Goal: Find specific page/section: Find specific page/section

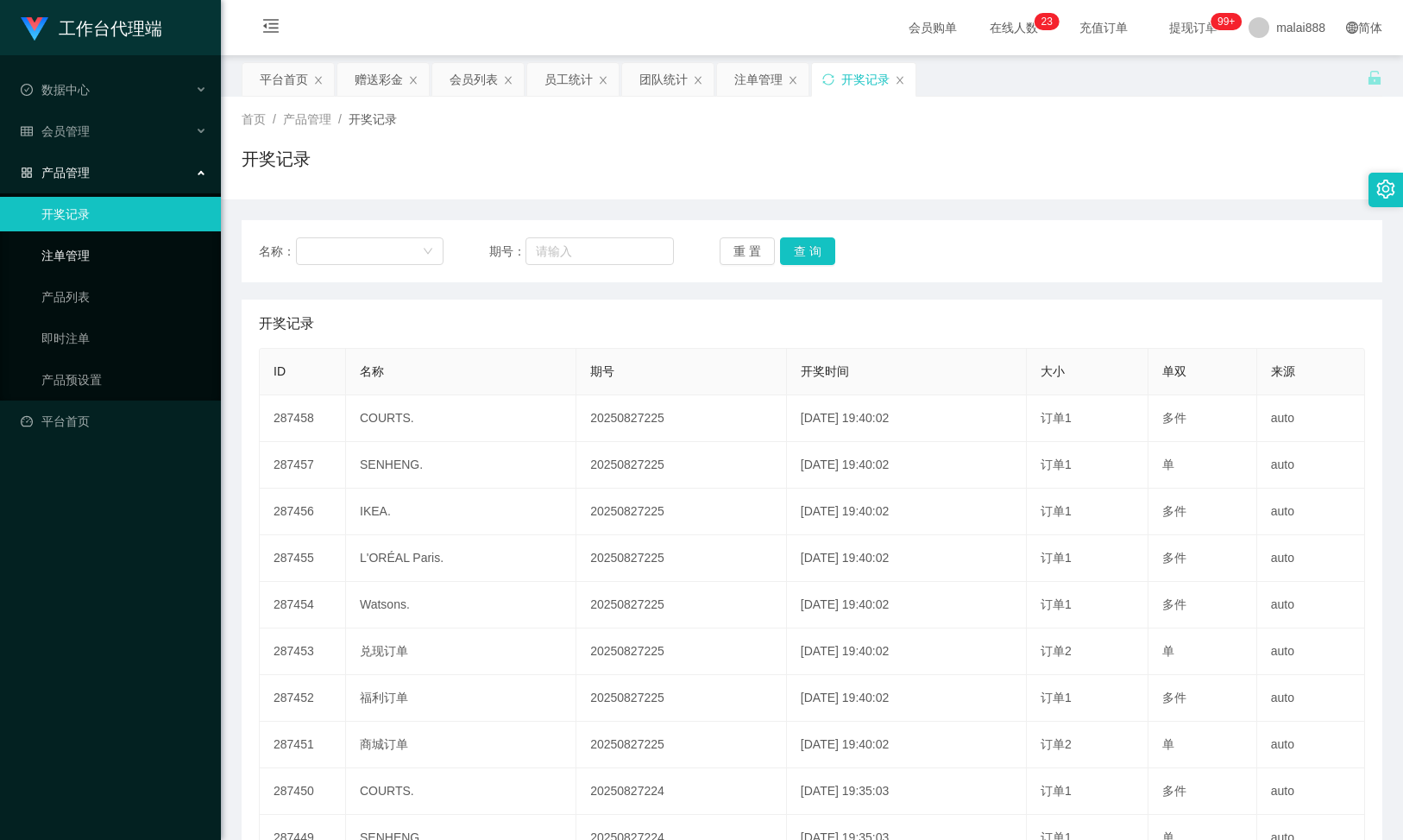
click at [41, 251] on link "注单管理" at bounding box center [123, 256] width 165 height 35
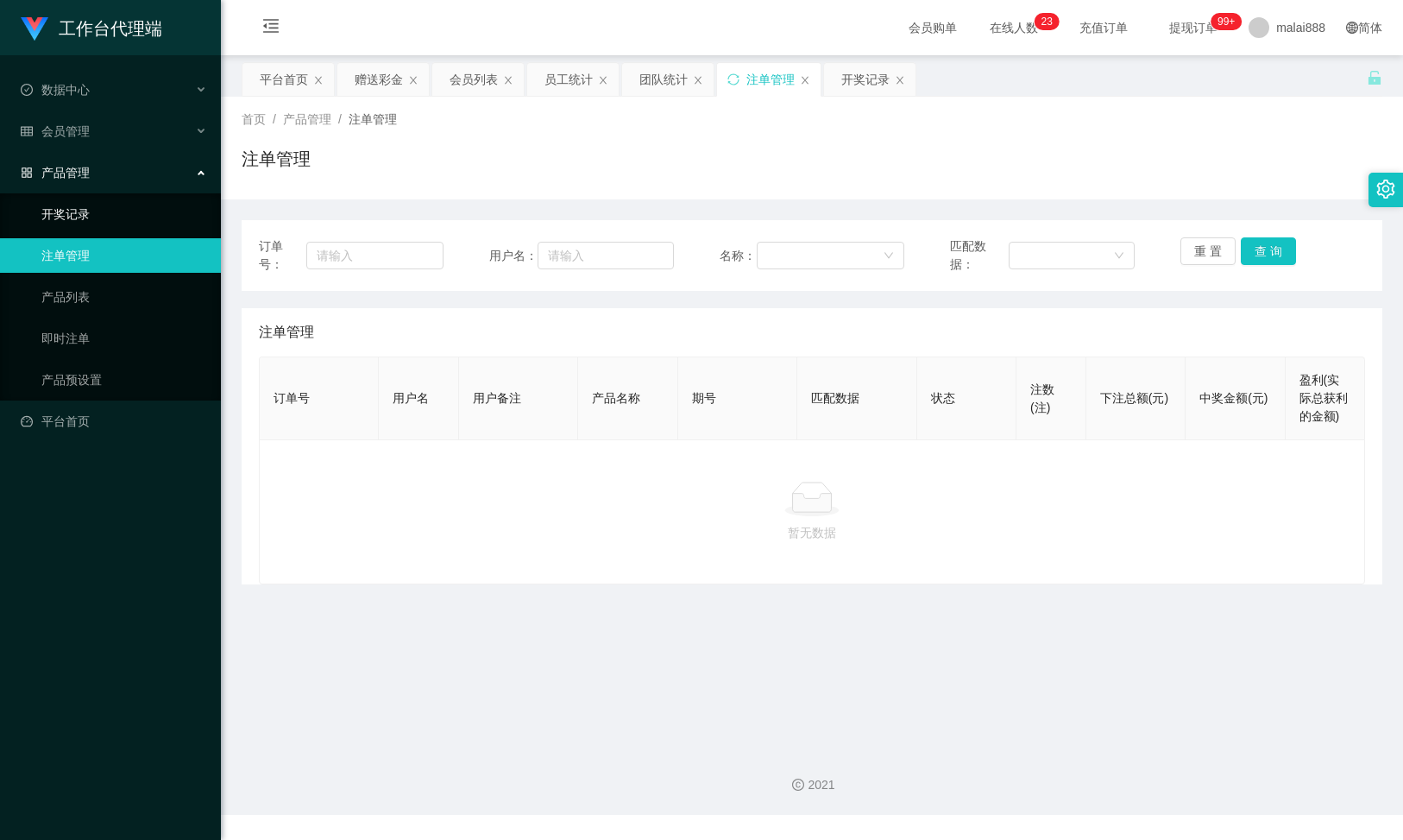
click at [96, 199] on link "开奖记录" at bounding box center [123, 214] width 165 height 35
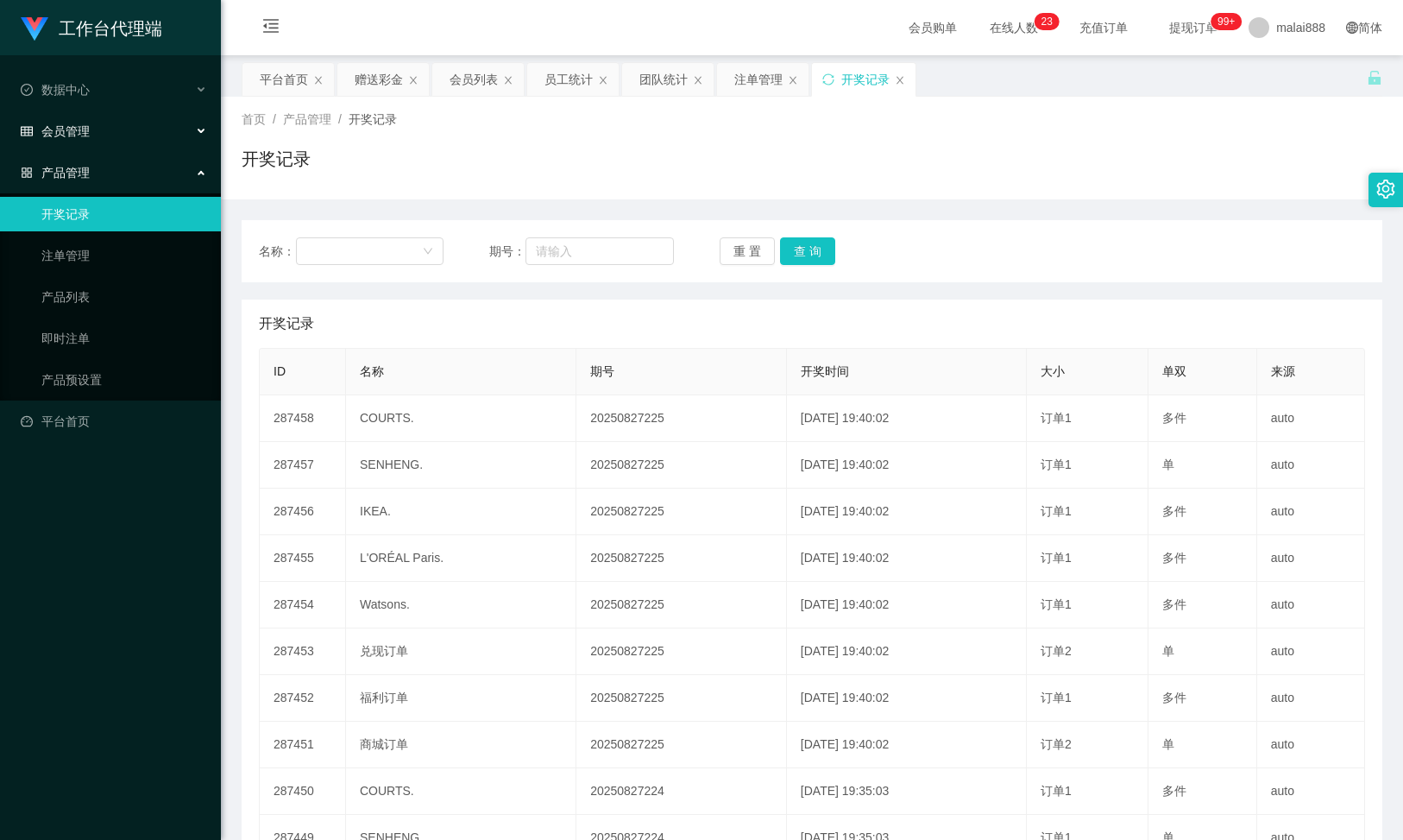
click at [132, 130] on div "会员管理" at bounding box center [111, 132] width 221 height 35
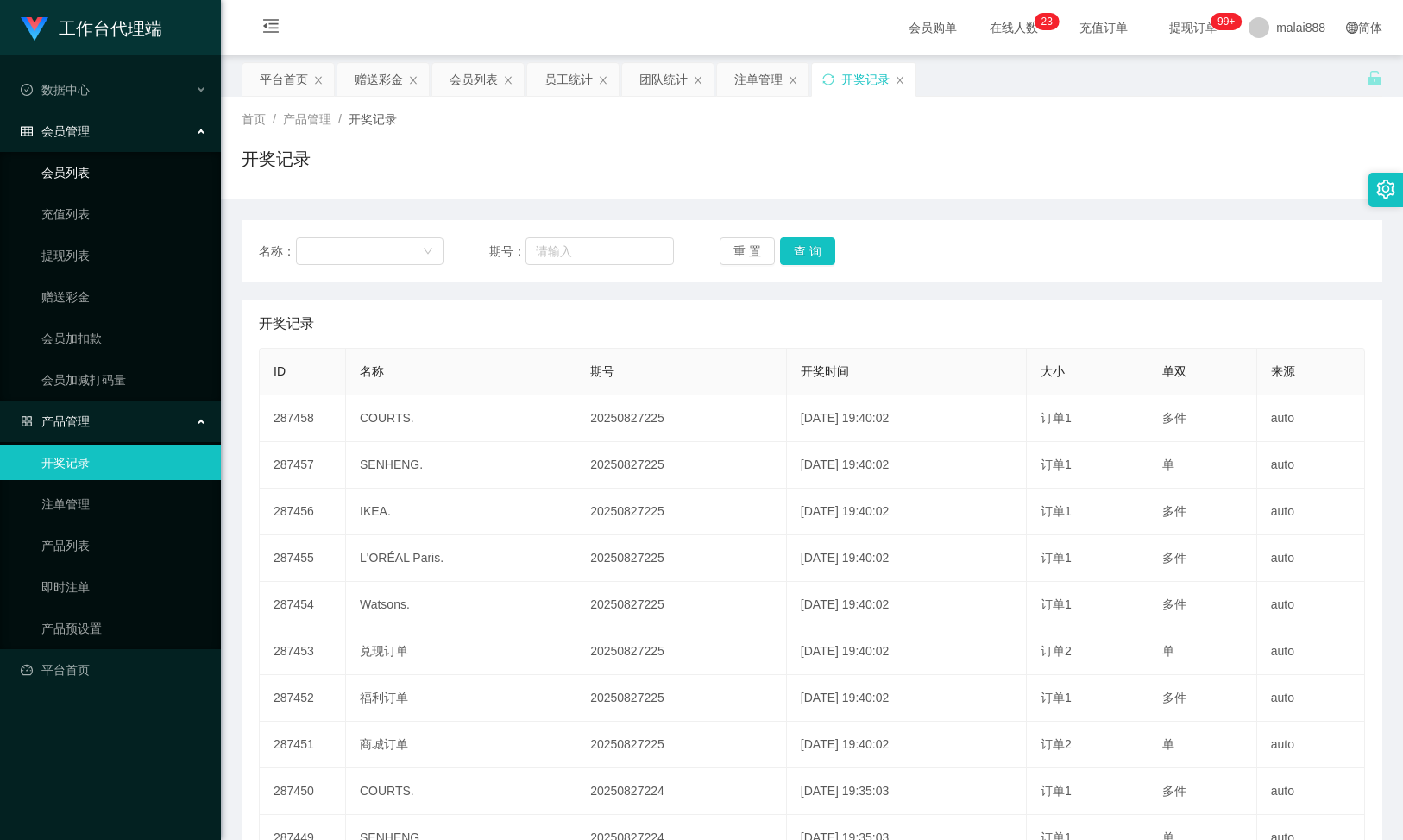
click at [101, 184] on link "会员列表" at bounding box center [123, 173] width 165 height 35
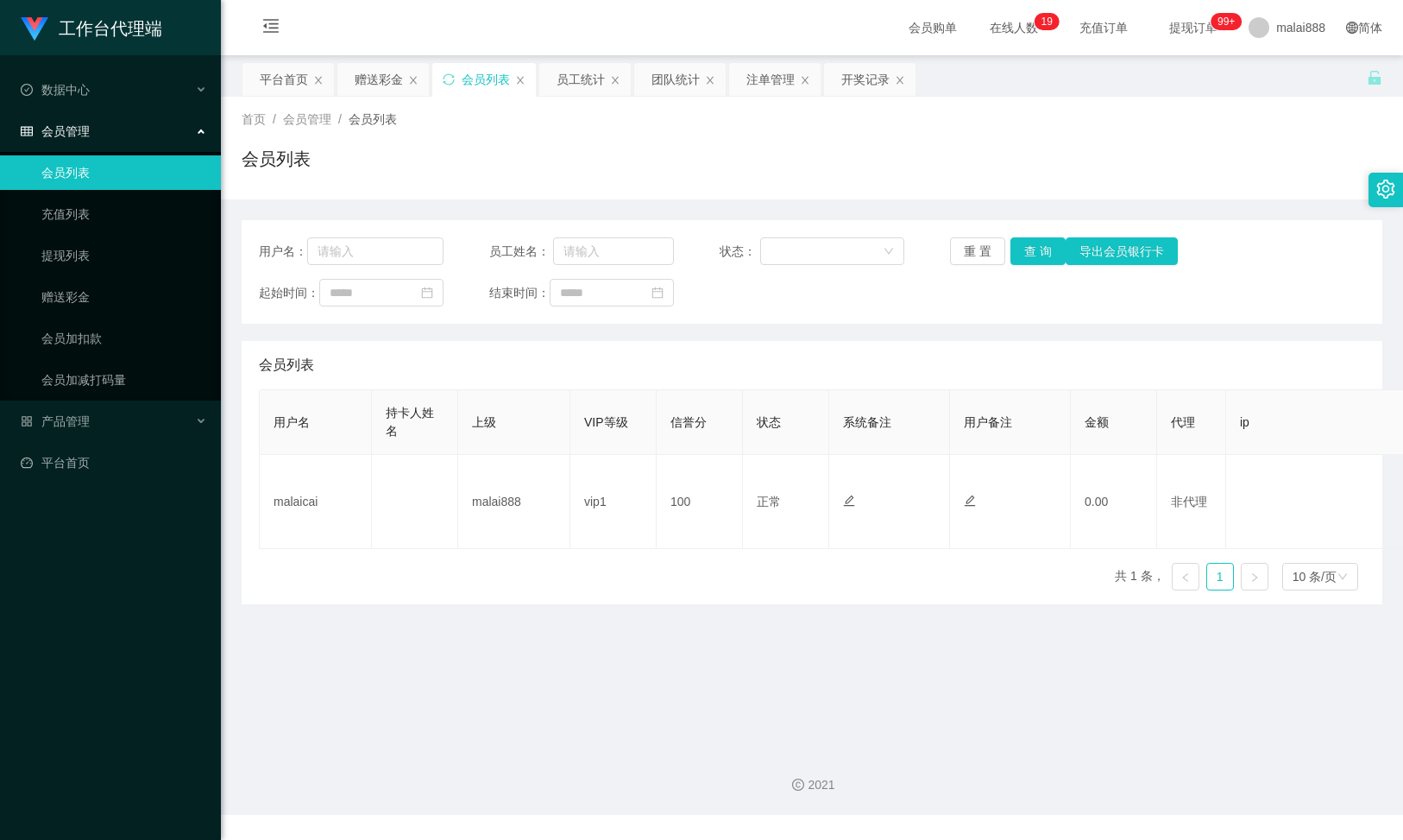
click at [811, 157] on div "会员列表" at bounding box center [812, 165] width 1141 height 39
click at [989, 12] on span "在线人数 0 1 2 3 4 5 6 7 8 9 0 1 2 3 4 5 6 7 8 9 0 1 2 3 4 5 6 7 8 9 0 1 2 3 4 5 6 …" at bounding box center [1014, 27] width 90 height 55
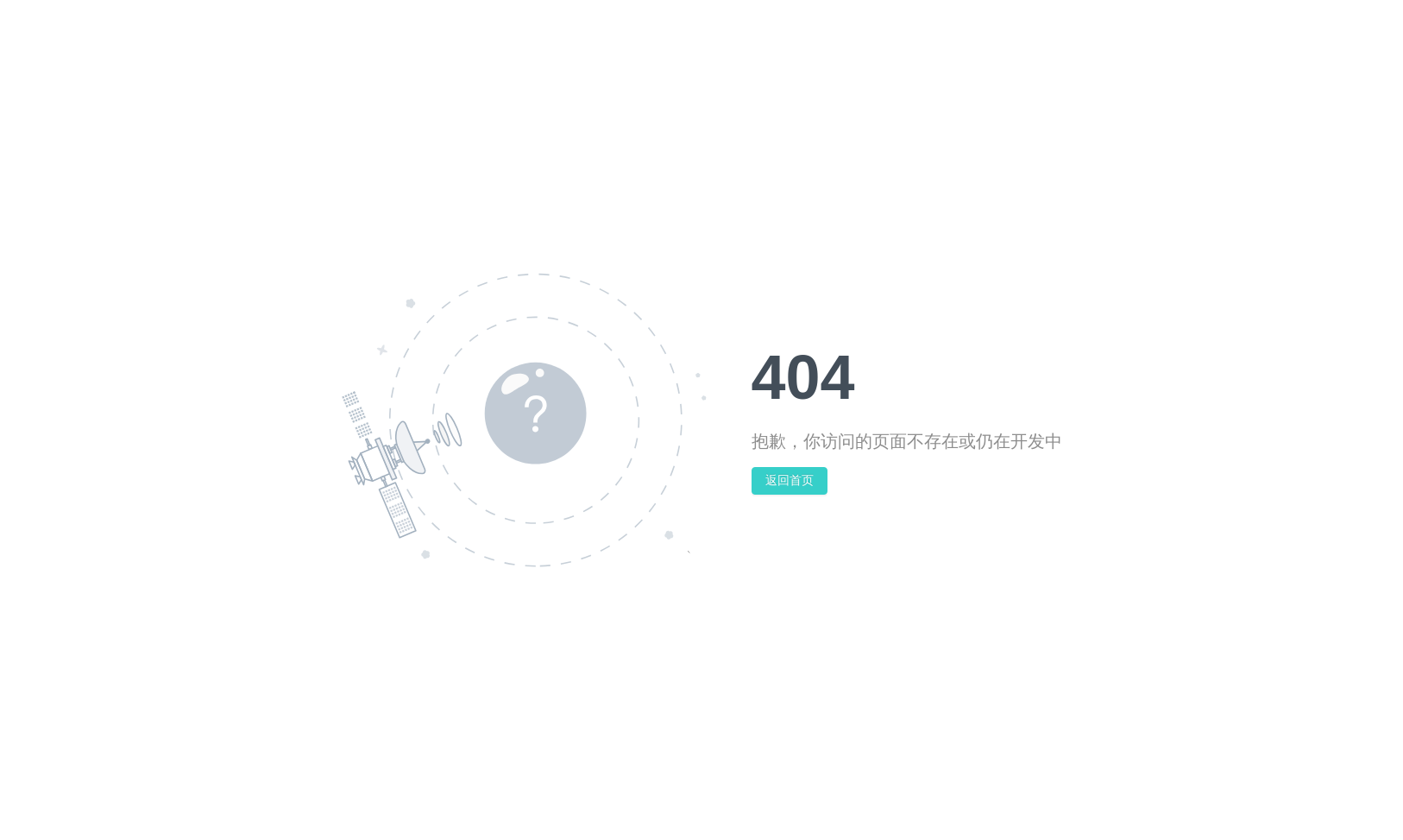
click at [765, 469] on button "返回首页" at bounding box center [789, 481] width 76 height 27
click at [767, 481] on button "返回首页" at bounding box center [789, 481] width 76 height 27
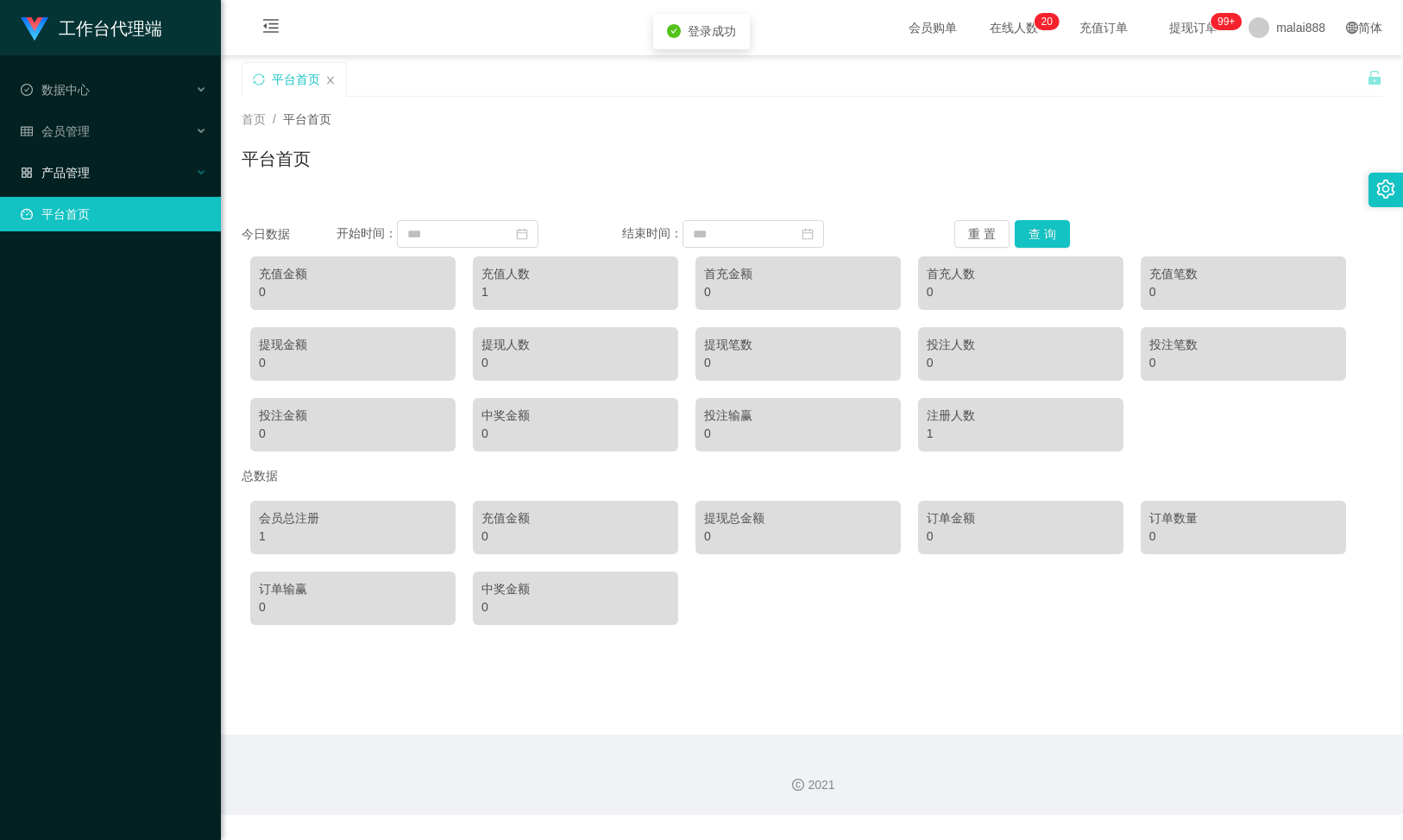
click at [76, 170] on span "产品管理" at bounding box center [56, 172] width 69 height 14
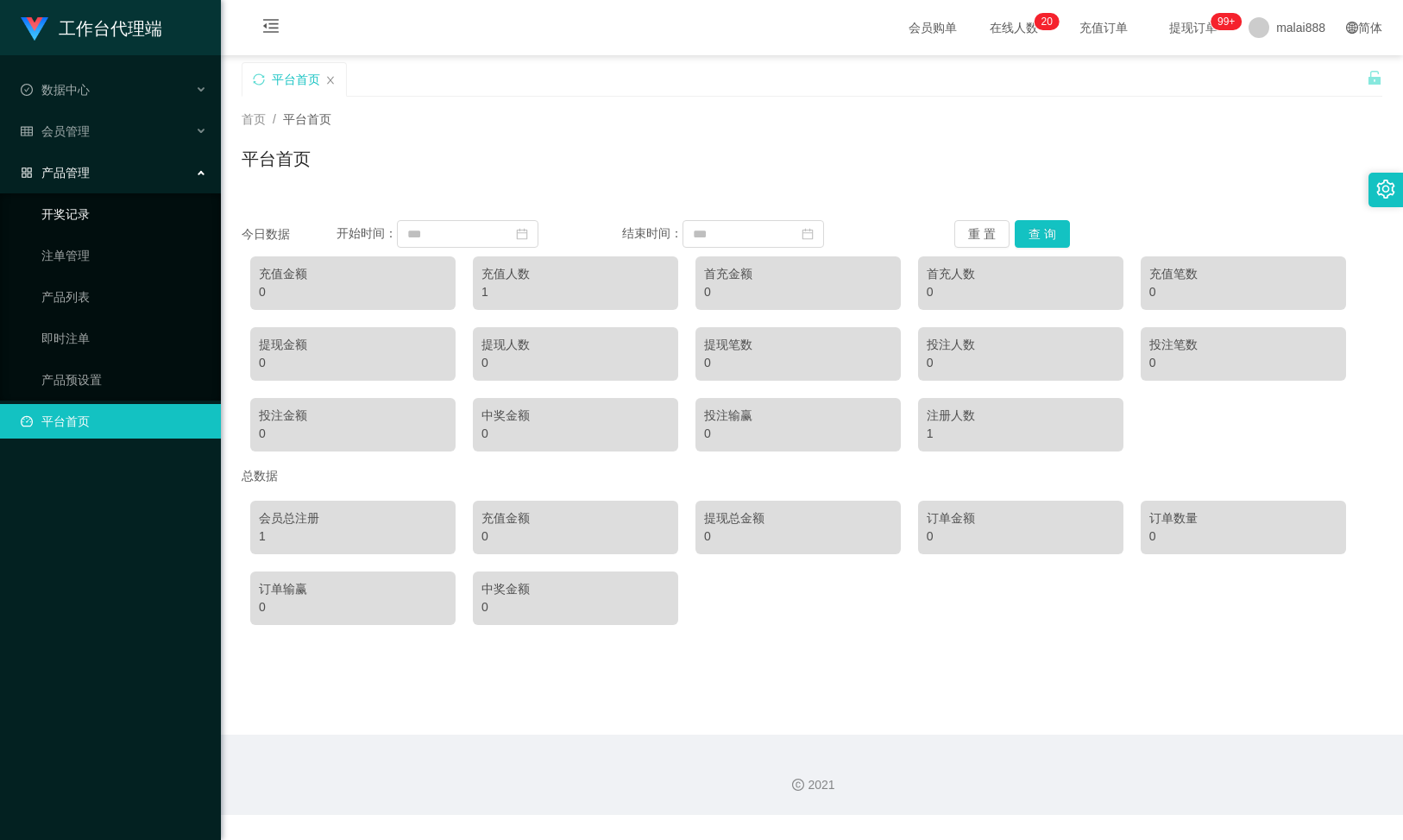
click at [58, 220] on link "开奖记录" at bounding box center [123, 214] width 165 height 35
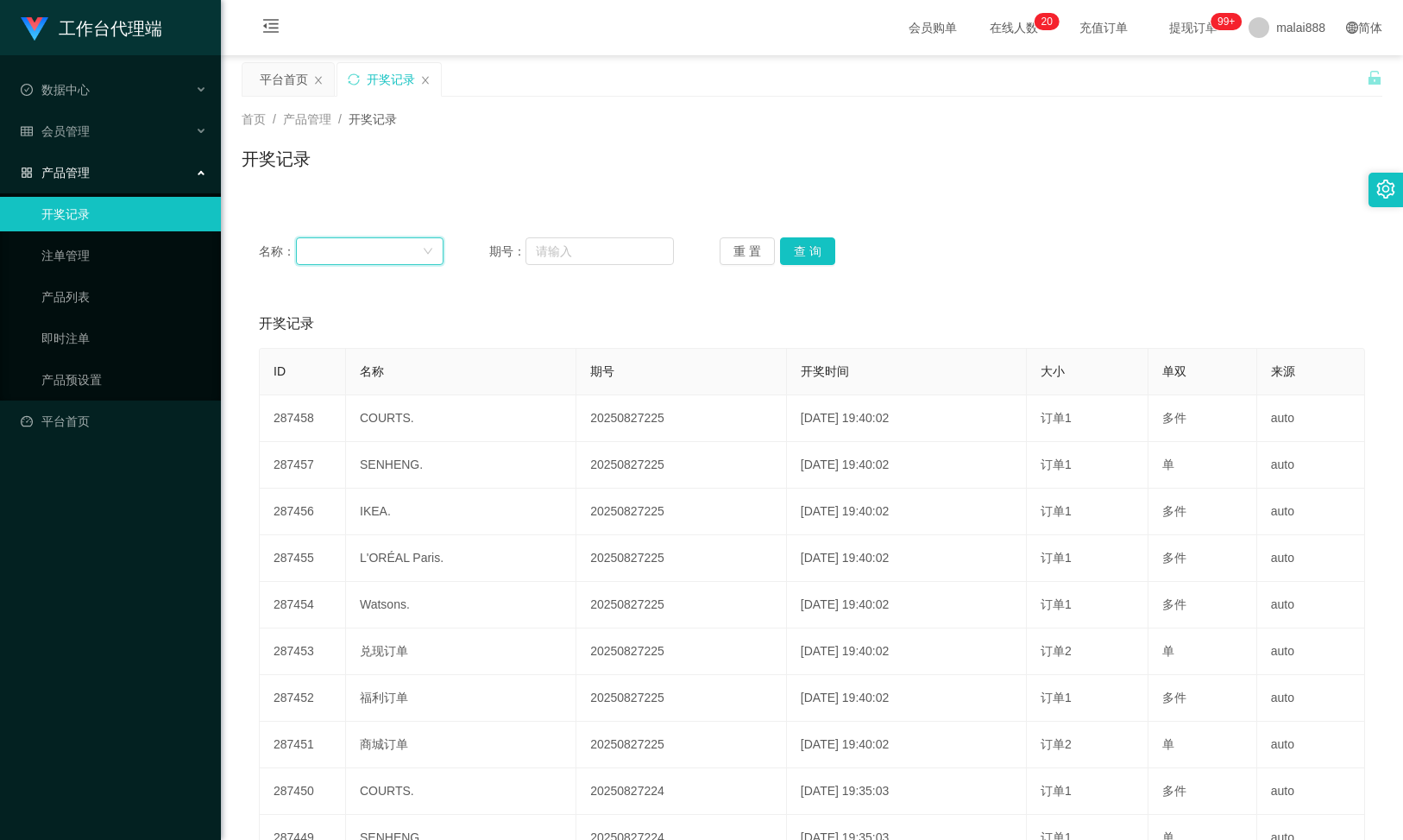
click at [372, 251] on div at bounding box center [364, 251] width 116 height 26
click at [502, 174] on div "开奖记录" at bounding box center [812, 165] width 1141 height 39
drag, startPoint x: 123, startPoint y: 601, endPoint x: 126, endPoint y: 592, distance: 9.5
click at [123, 601] on div "工作台代理端 数据中心 会员管理 产品管理 开奖记录 注单管理 产品列表 即时注单 产品预设置 平台首页" at bounding box center [111, 420] width 221 height 840
click at [422, 190] on div "首页 / 产品管理 / 开奖记录 / 开奖记录" at bounding box center [813, 148] width 1183 height 102
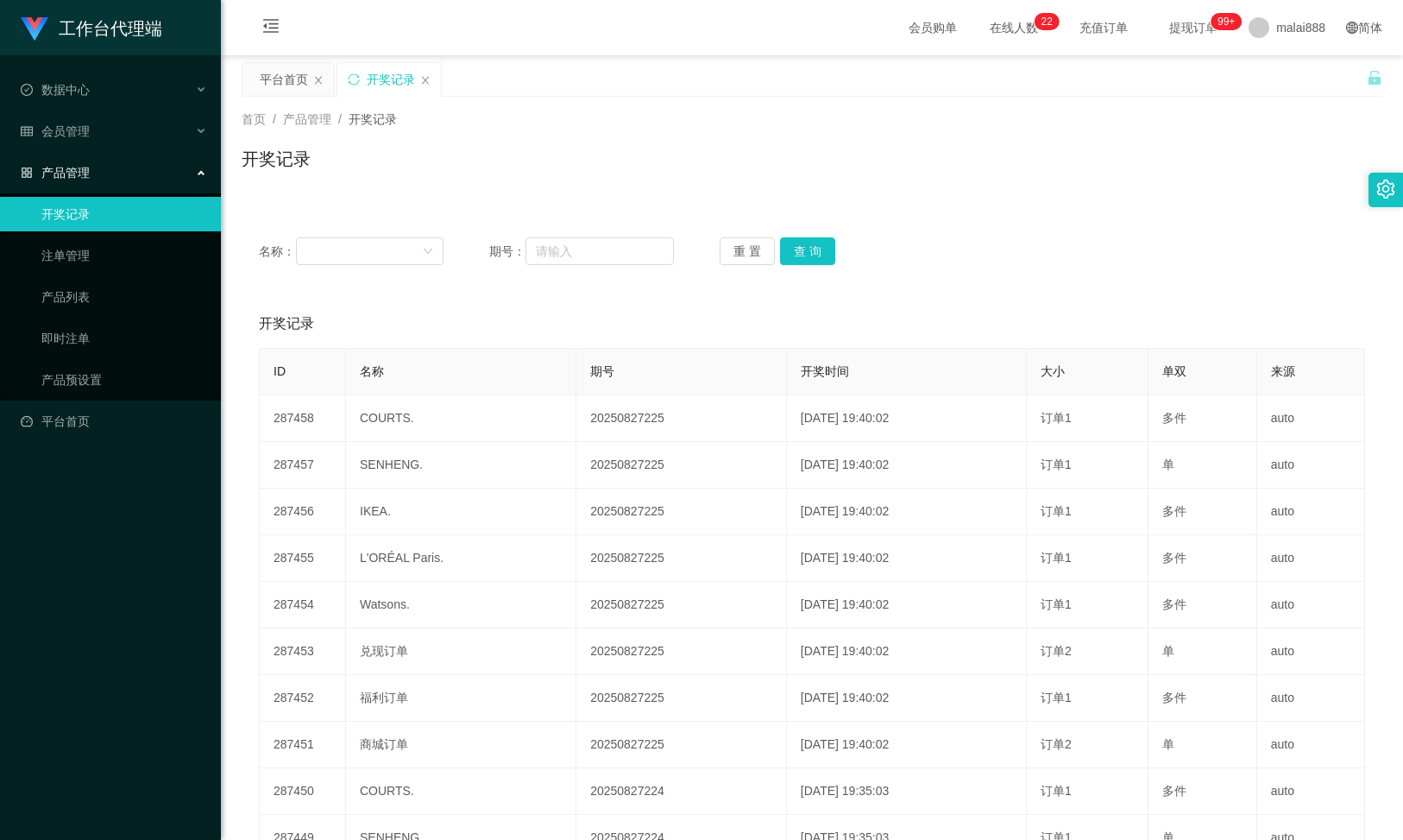
click at [91, 548] on div "工作台代理端 数据中心 会员管理 产品管理 开奖记录 注单管理 产品列表 即时注单 产品预设置 平台首页" at bounding box center [111, 420] width 221 height 840
click at [547, 124] on div "首页 / 产品管理 / 开奖记录 /" at bounding box center [812, 120] width 1141 height 18
click at [1168, 27] on span "提现订单 99+" at bounding box center [1194, 27] width 66 height 12
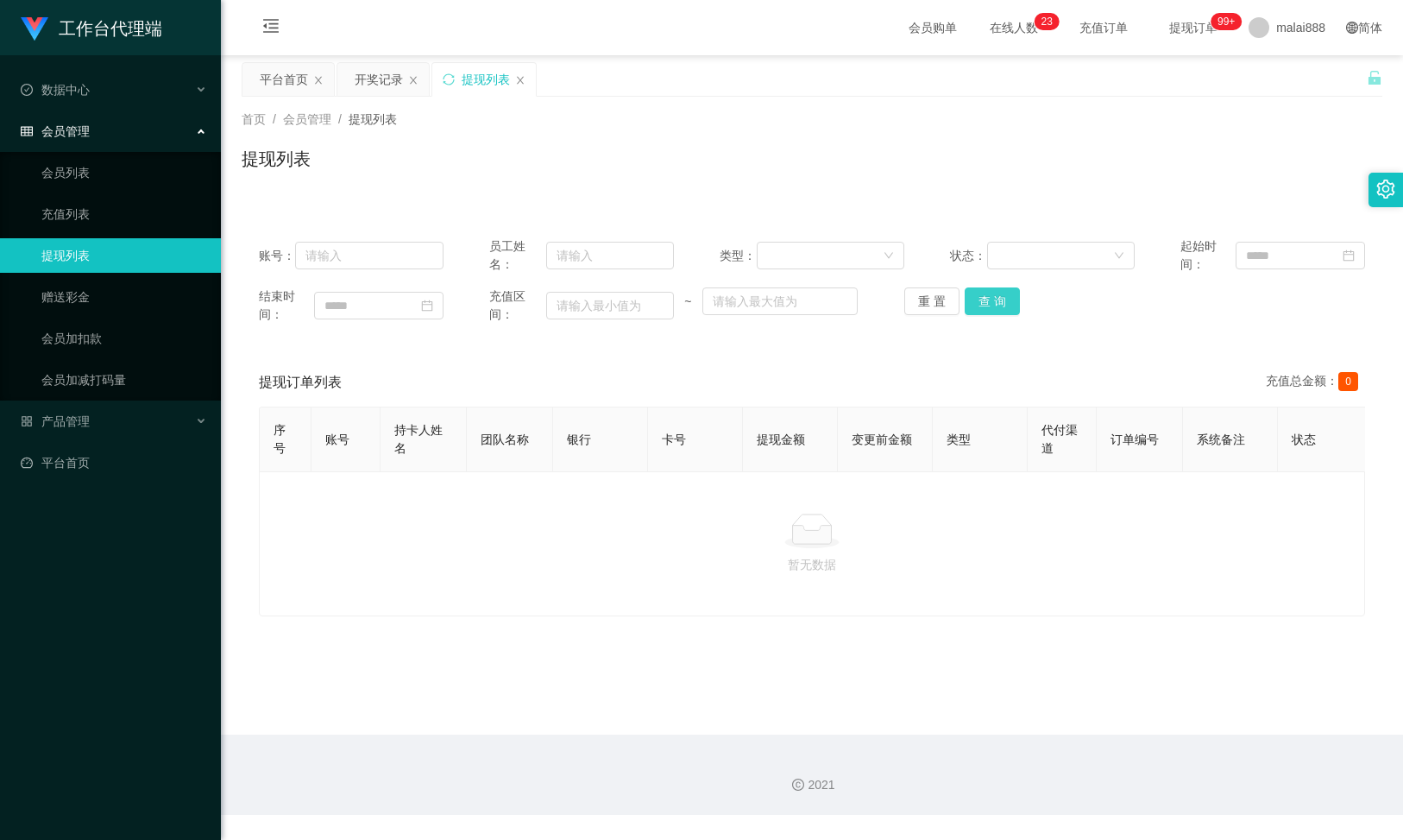
click at [975, 298] on button "查 询" at bounding box center [993, 301] width 55 height 27
click at [359, 300] on input at bounding box center [379, 305] width 130 height 27
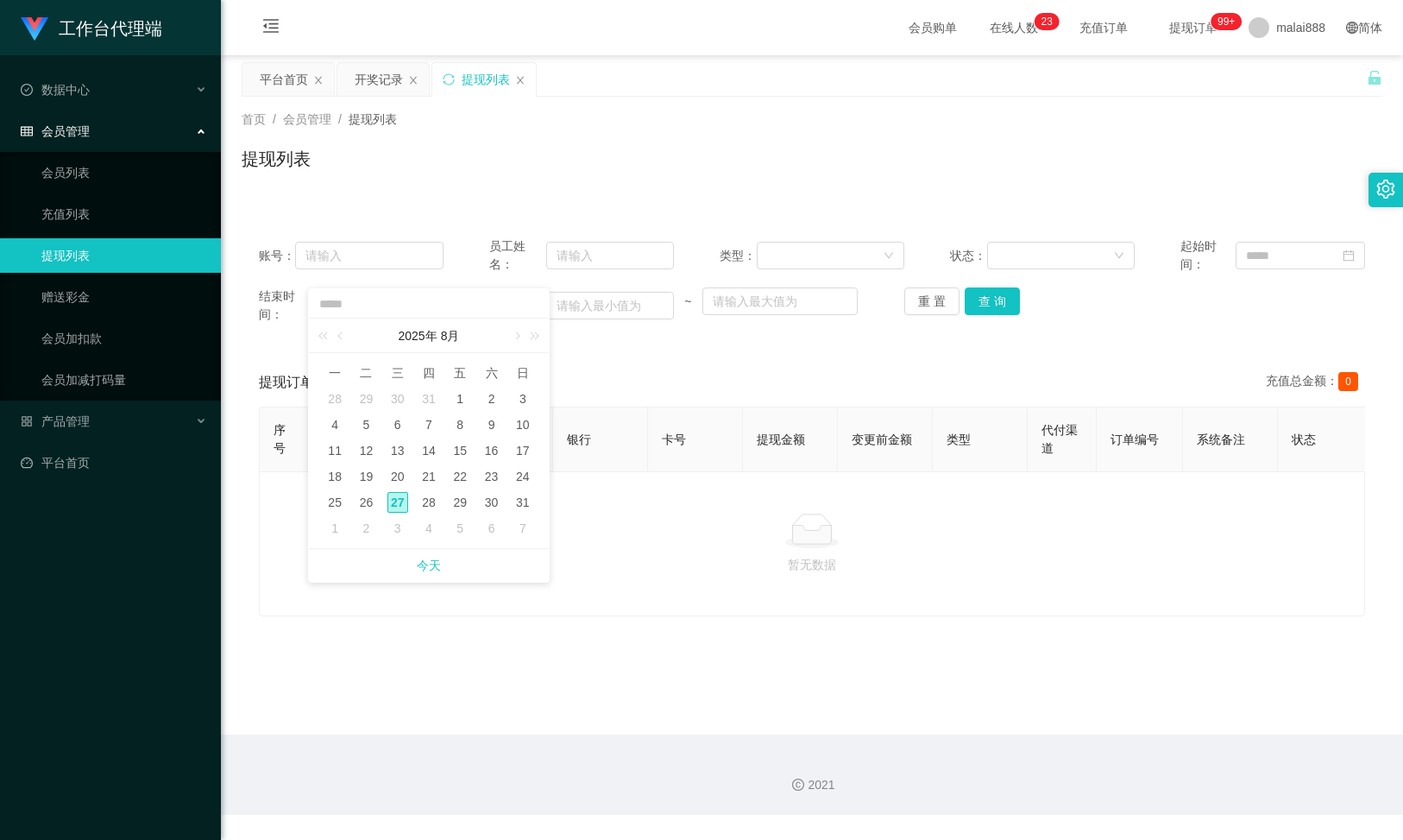
click at [395, 498] on div "27" at bounding box center [398, 502] width 21 height 21
type input "**********"
click at [395, 498] on div "暂无数据" at bounding box center [812, 544] width 1106 height 145
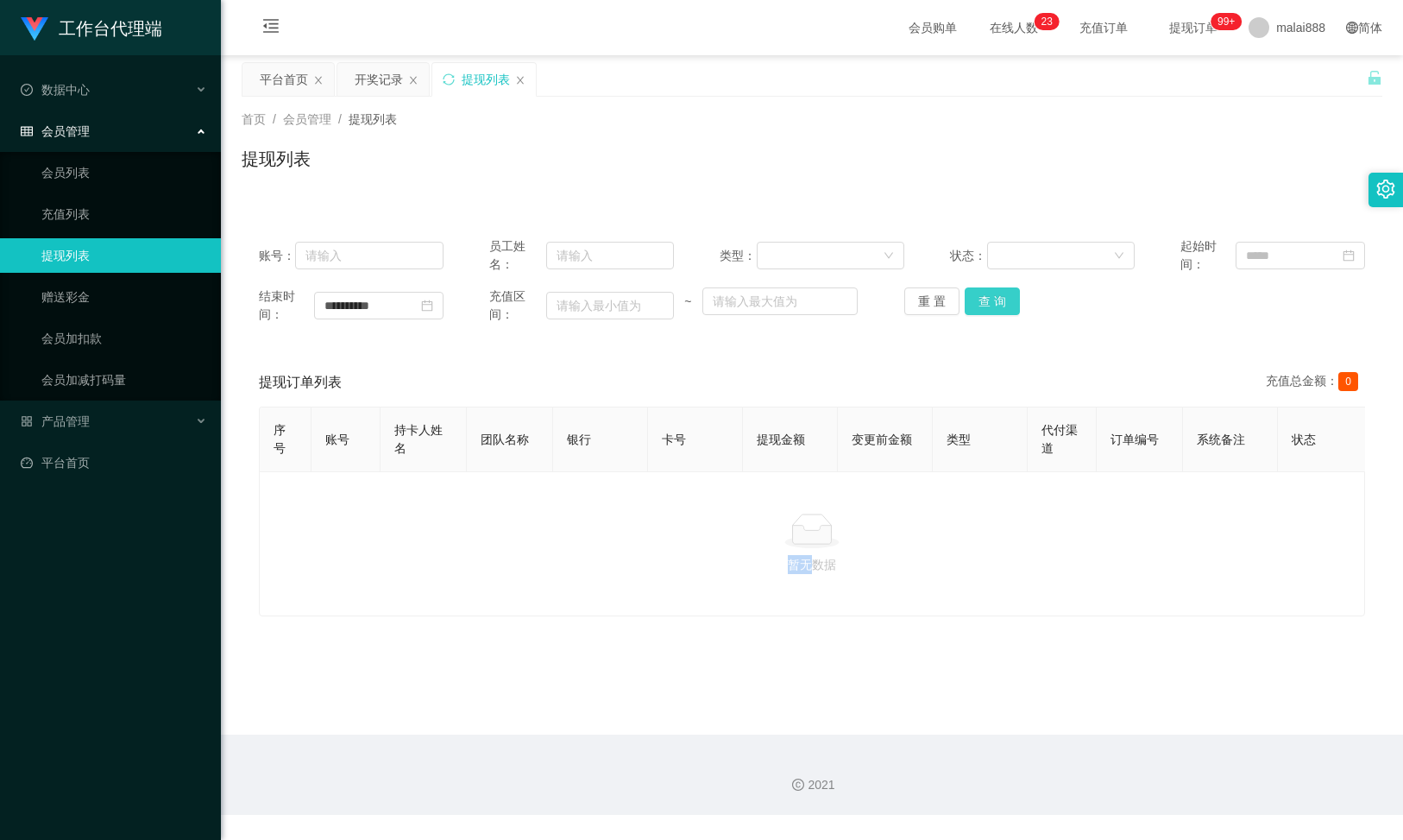
click at [982, 300] on button "查 询" at bounding box center [993, 301] width 55 height 27
click at [77, 218] on link "充值列表" at bounding box center [123, 214] width 165 height 35
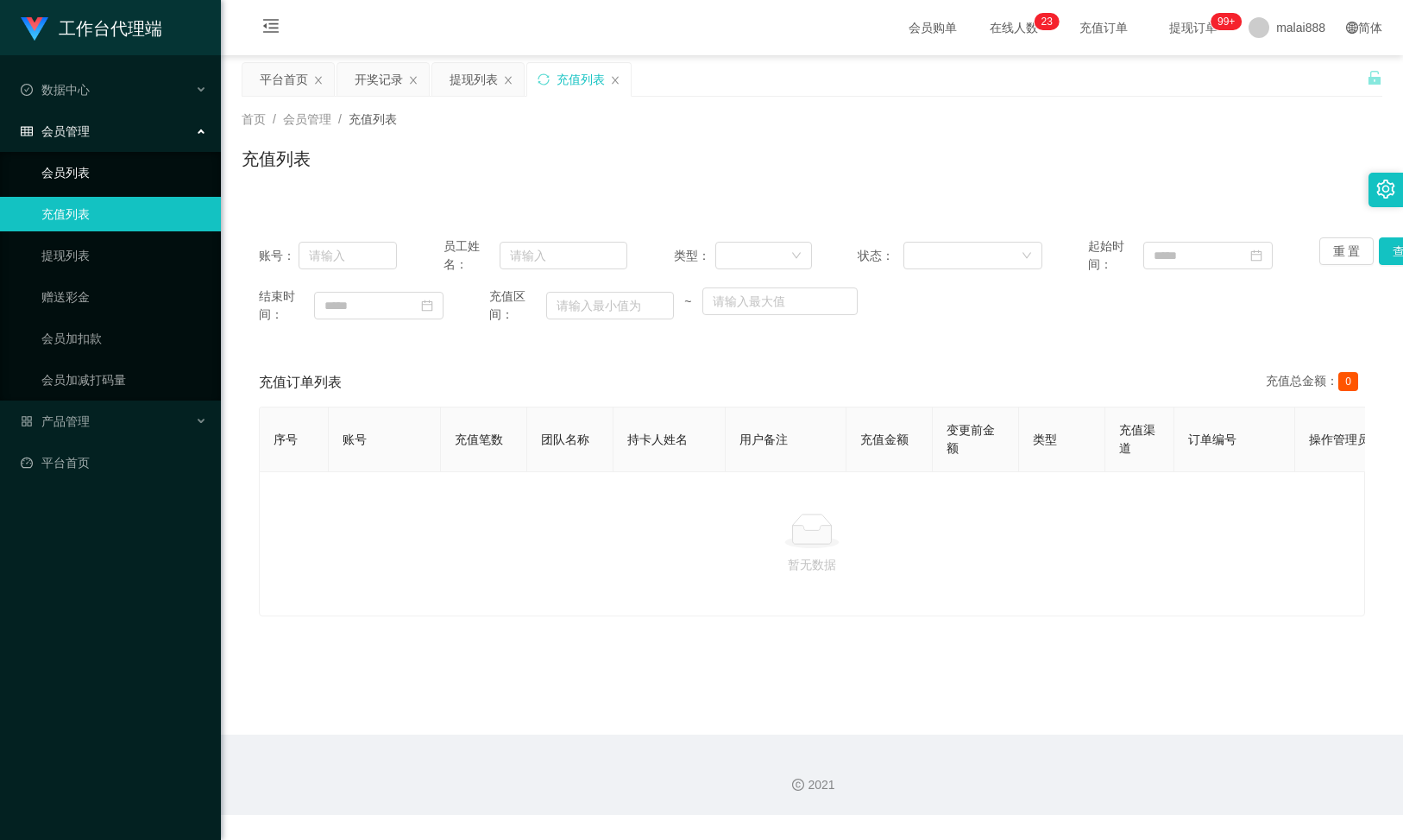
click at [69, 178] on link "会员列表" at bounding box center [123, 173] width 165 height 35
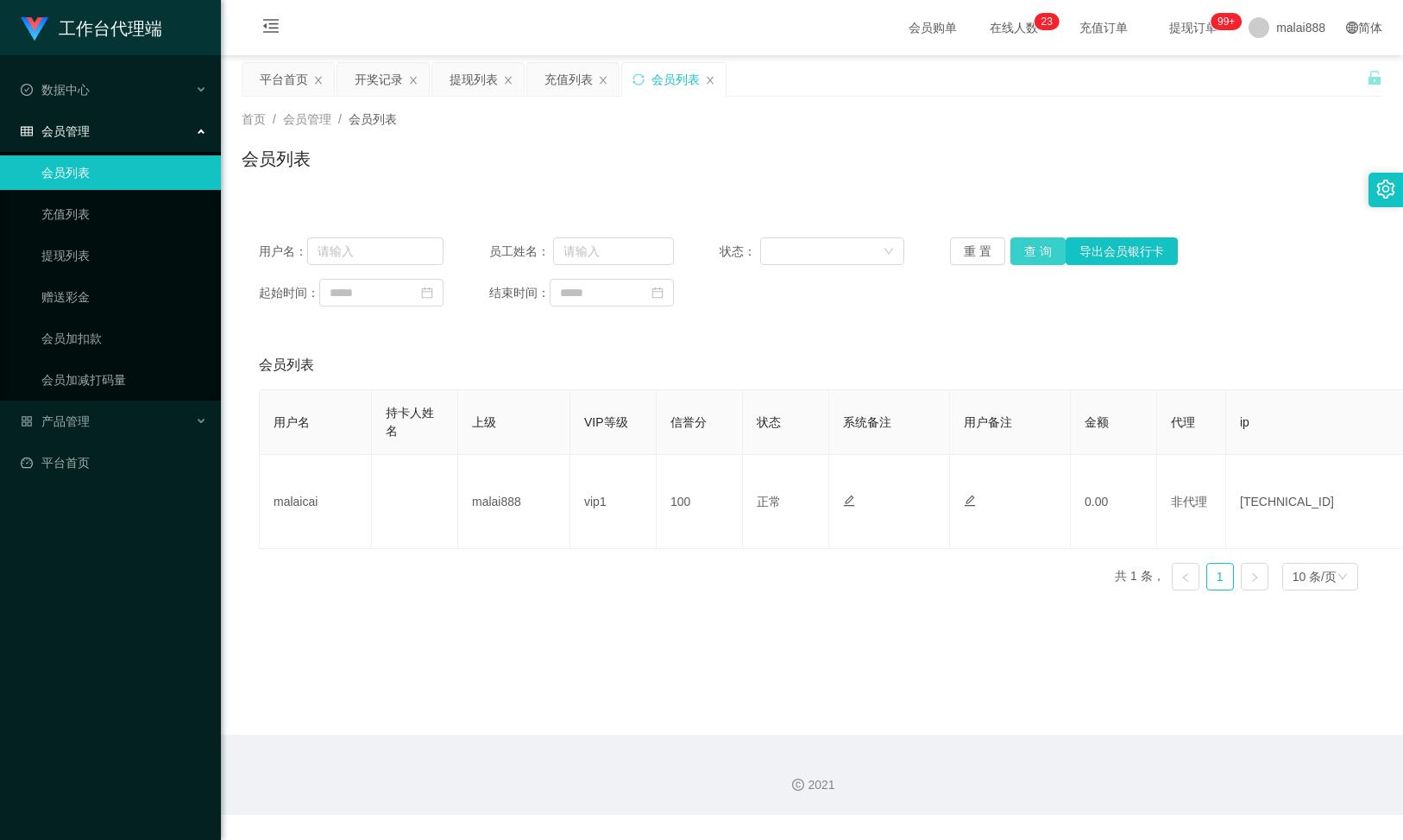
click at [1016, 253] on button "查 询" at bounding box center [1038, 251] width 55 height 27
